Goal: Task Accomplishment & Management: Manage account settings

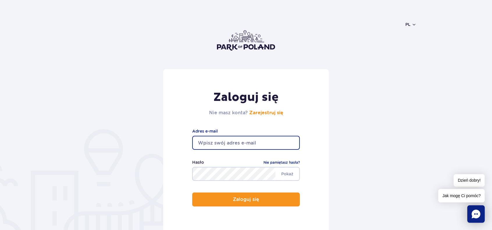
click at [207, 140] on input "email" at bounding box center [246, 143] width 108 height 14
type input "[EMAIL_ADDRESS][DOMAIN_NAME]"
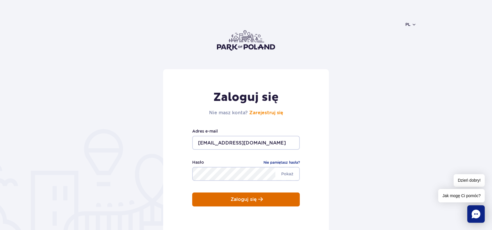
click at [221, 197] on button "Zaloguj się" at bounding box center [246, 199] width 108 height 14
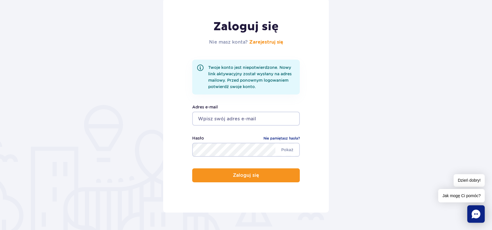
scroll to position [64, 0]
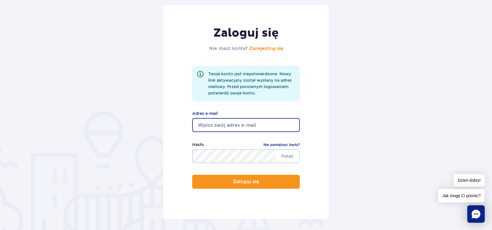
click at [199, 124] on input "email" at bounding box center [246, 125] width 108 height 14
type input "krzychu2626@o2.pl"
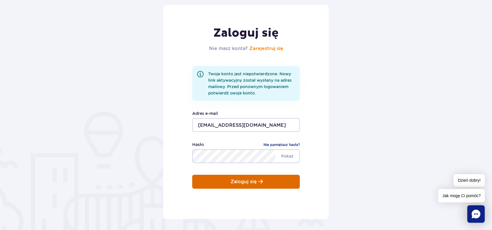
click at [247, 181] on p "Zaloguj się" at bounding box center [243, 181] width 26 height 5
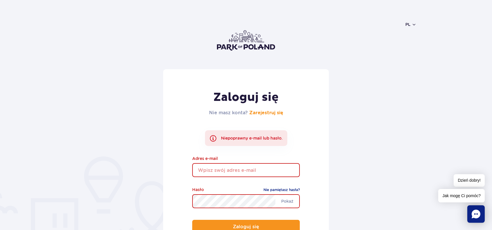
click at [217, 172] on input "email" at bounding box center [246, 170] width 108 height 14
click at [238, 169] on input "krzychu2626@o2.pl" at bounding box center [246, 170] width 108 height 14
type input "krzychu2626@onet.pl"
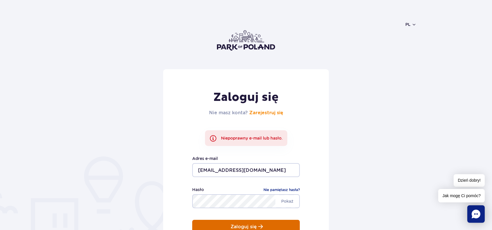
click at [230, 225] on button "Zaloguj się" at bounding box center [246, 227] width 108 height 14
